Goal: Information Seeking & Learning: Learn about a topic

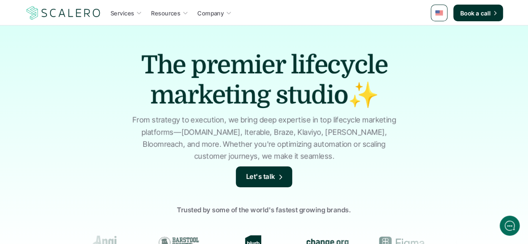
click at [249, 150] on p "From strategy to execution, we bring deep expertise in top lifecycle marketing …" at bounding box center [263, 138] width 271 height 48
click at [250, 150] on p "From strategy to execution, we bring deep expertise in top lifecycle marketing …" at bounding box center [263, 138] width 271 height 48
click at [256, 149] on p "From strategy to execution, we bring deep expertise in top lifecycle marketing …" at bounding box center [263, 138] width 271 height 48
click at [258, 148] on p "From strategy to execution, we bring deep expertise in top lifecycle marketing …" at bounding box center [263, 138] width 271 height 48
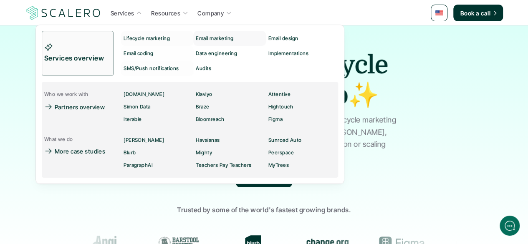
click at [215, 38] on p "Email marketing" at bounding box center [215, 38] width 38 height 6
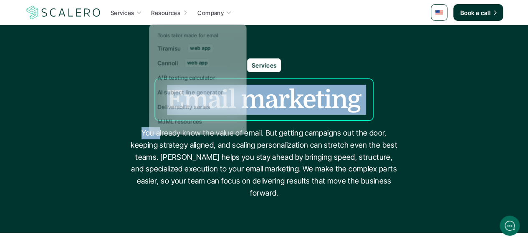
drag, startPoint x: 152, startPoint y: 123, endPoint x: 173, endPoint y: 110, distance: 24.9
click at [167, 131] on div "Services Email marketing You already know the value of email. But getting campa…" at bounding box center [264, 128] width 528 height 141
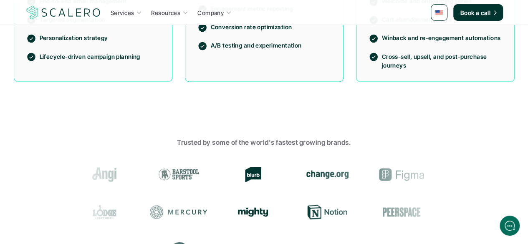
scroll to position [792, 0]
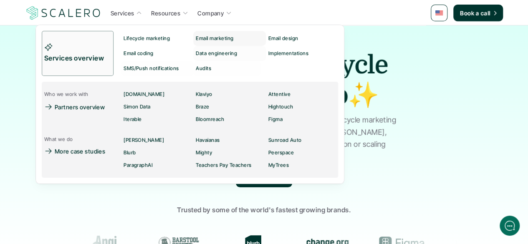
click at [207, 36] on p "Email marketing" at bounding box center [215, 38] width 38 height 6
